Goal: Find specific page/section: Find specific page/section

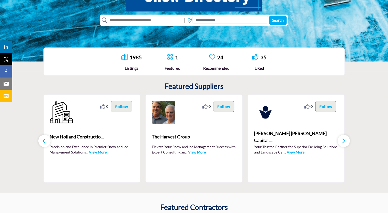
scroll to position [102, 0]
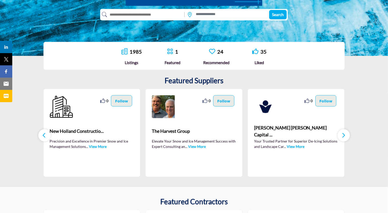
click at [131, 50] on link "1985" at bounding box center [136, 52] width 12 height 6
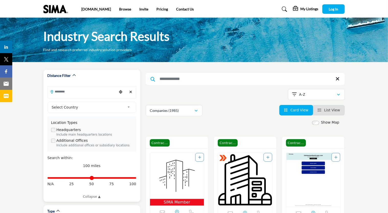
click at [103, 92] on input "Search Location" at bounding box center [82, 92] width 69 height 10
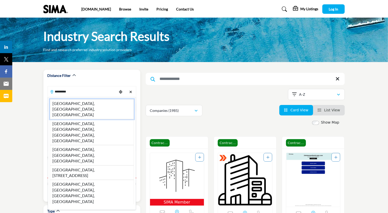
click at [95, 103] on li "Milwaukee, WI, USA" at bounding box center [92, 109] width 84 height 20
type input "**********"
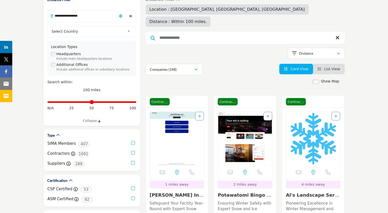
scroll to position [77, 0]
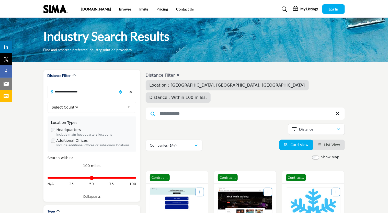
drag, startPoint x: 260, startPoint y: 87, endPoint x: 261, endPoint y: 85, distance: 2.6
click at [207, 95] on span "Distance : Within 100 miles." at bounding box center [179, 97] width 58 height 5
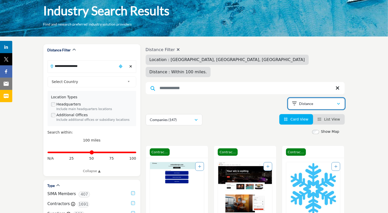
click at [337, 98] on button "Distance" at bounding box center [316, 103] width 57 height 11
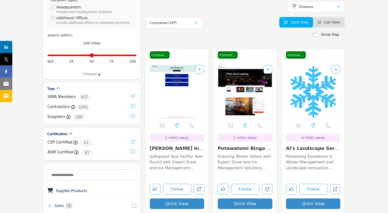
scroll to position [128, 0]
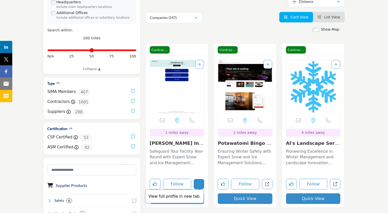
click at [180, 194] on p "View full profile in new tab." at bounding box center [174, 197] width 53 height 6
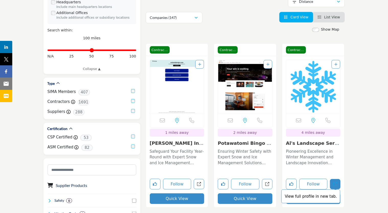
click at [312, 194] on p "View full profile in new tab." at bounding box center [311, 197] width 53 height 6
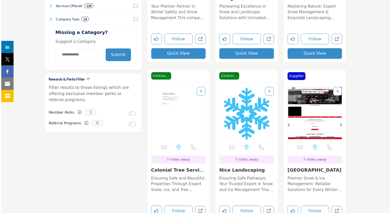
scroll to position [461, 0]
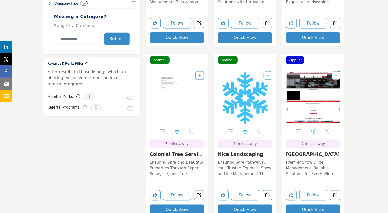
click at [174, 205] on button "Quick View" at bounding box center [177, 210] width 55 height 11
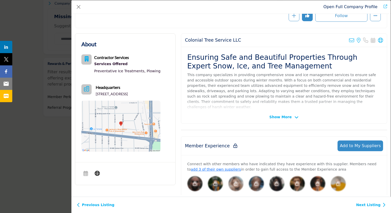
scroll to position [0, 0]
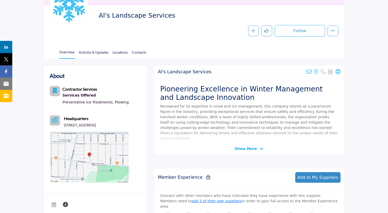
scroll to position [102, 0]
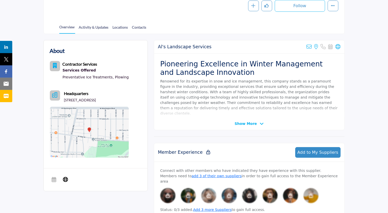
click at [247, 123] on span "Show More" at bounding box center [246, 123] width 22 height 5
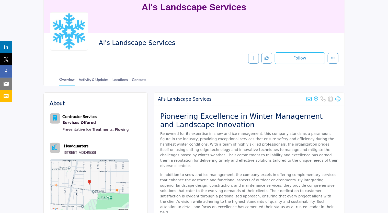
scroll to position [0, 0]
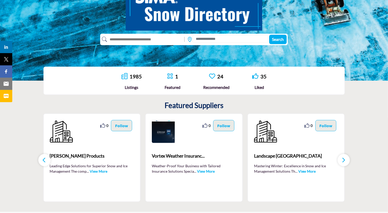
scroll to position [102, 0]
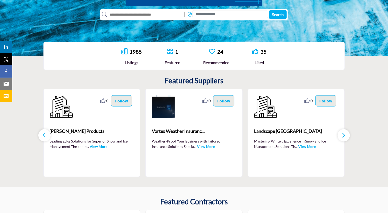
click at [173, 53] on icon at bounding box center [170, 51] width 6 height 6
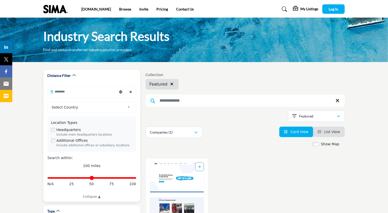
click at [74, 89] on input "Search Location" at bounding box center [82, 92] width 69 height 10
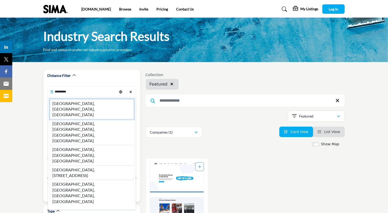
click at [78, 104] on li "Milwaukee, WI, USA" at bounding box center [92, 109] width 84 height 20
type input "**********"
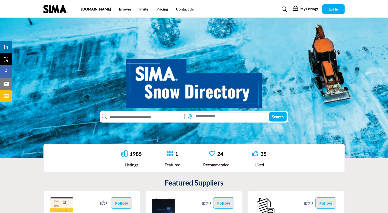
click at [261, 154] on link "35" at bounding box center [264, 154] width 6 height 6
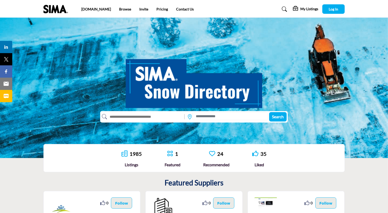
click at [128, 155] on icon at bounding box center [125, 154] width 6 height 6
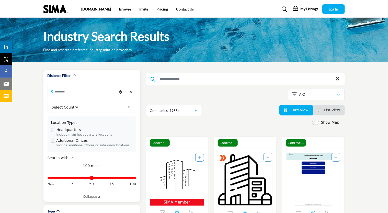
click at [88, 89] on input "Search Location" at bounding box center [82, 92] width 69 height 10
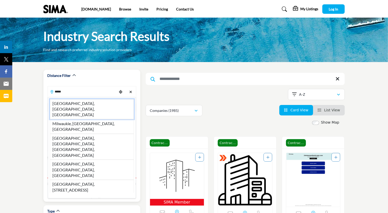
click at [85, 103] on li "[GEOGRAPHIC_DATA], [GEOGRAPHIC_DATA], [GEOGRAPHIC_DATA]" at bounding box center [92, 109] width 84 height 20
type input "**********"
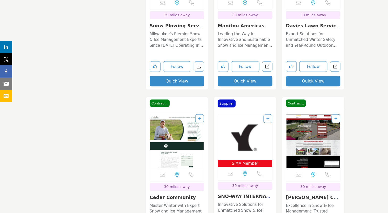
scroll to position [2328, 0]
